Goal: Information Seeking & Learning: Learn about a topic

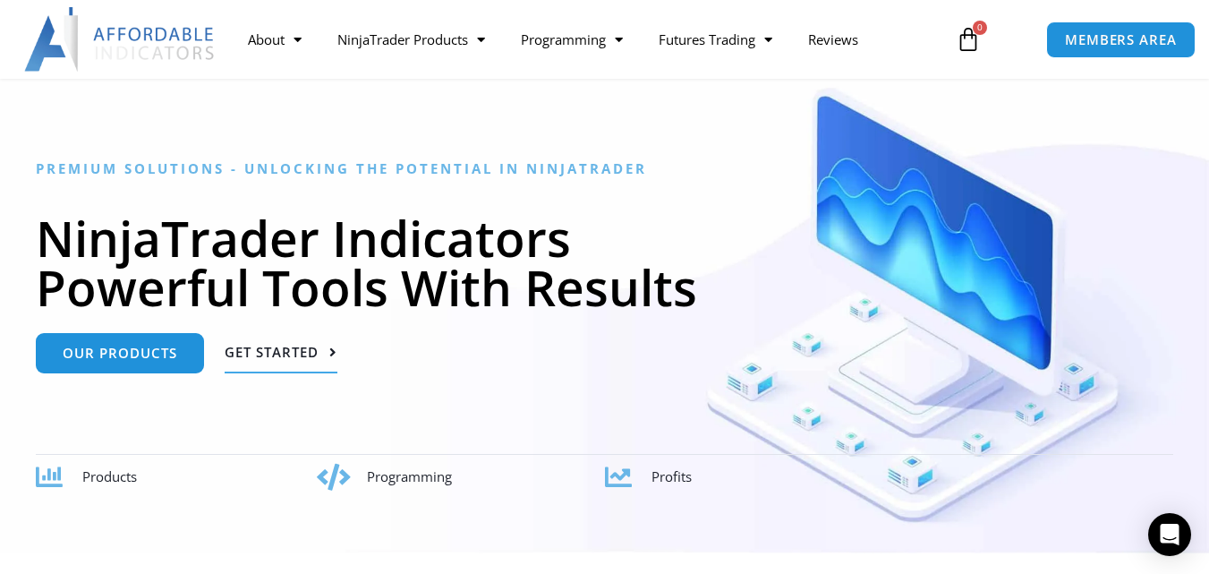
scroll to position [179, 0]
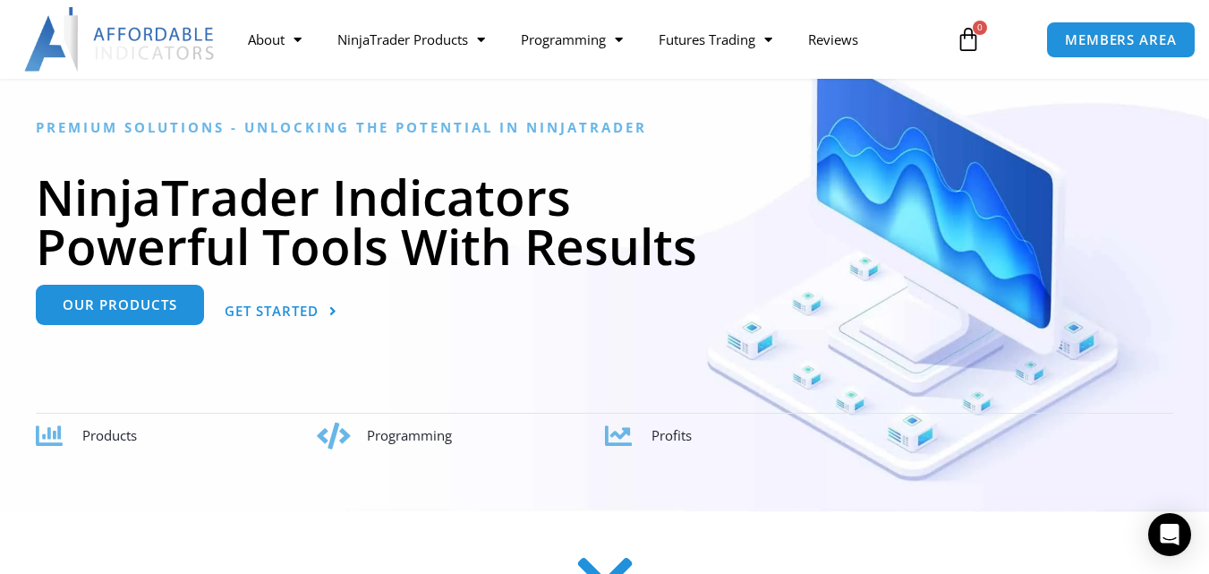
click at [179, 319] on link "Our Products" at bounding box center [120, 305] width 168 height 40
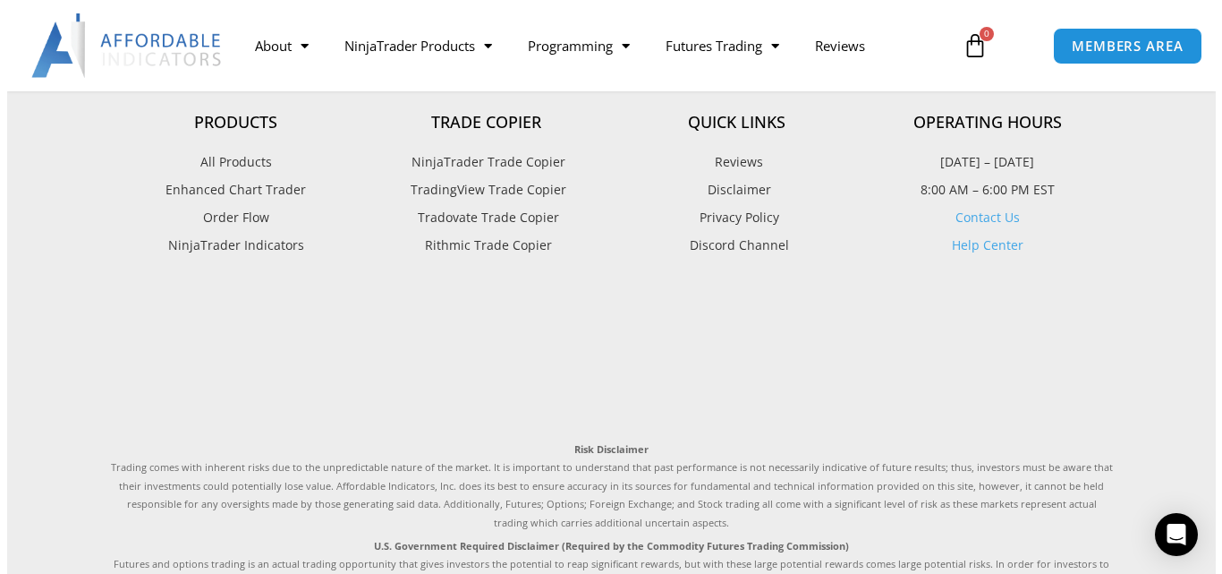
scroll to position [4474, 0]
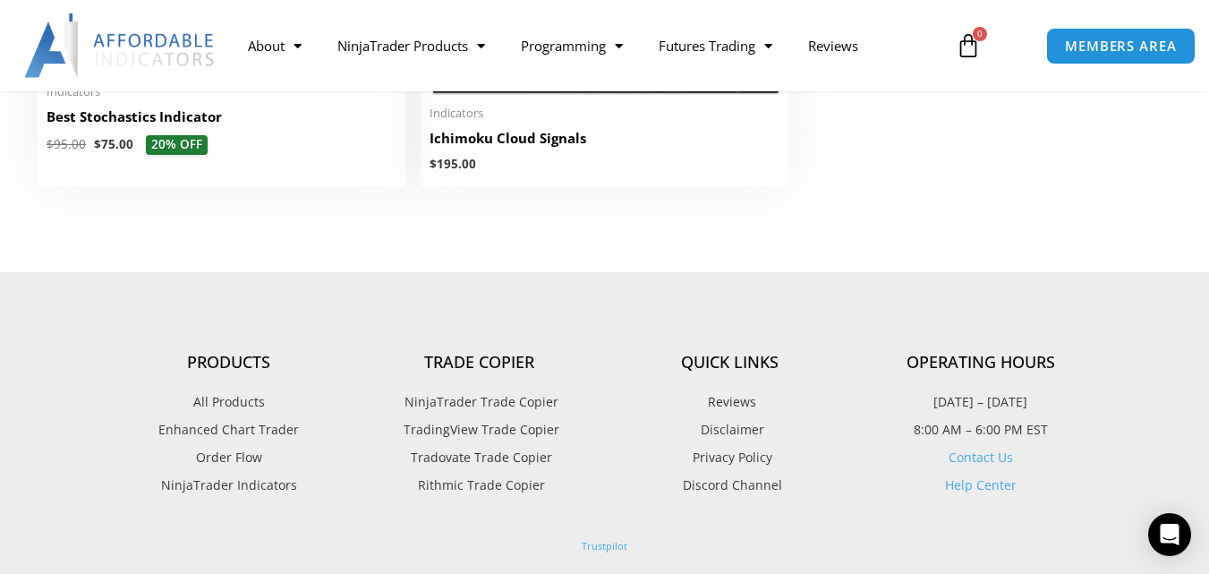
click at [132, 44] on img at bounding box center [120, 45] width 192 height 64
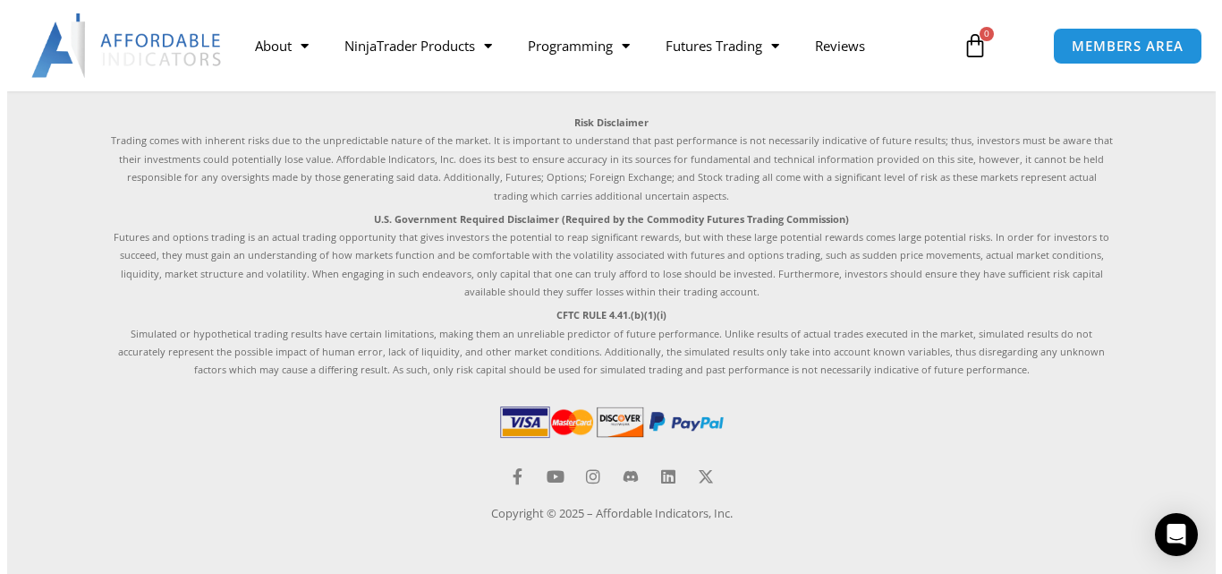
scroll to position [5474, 0]
